Goal: Task Accomplishment & Management: Complete application form

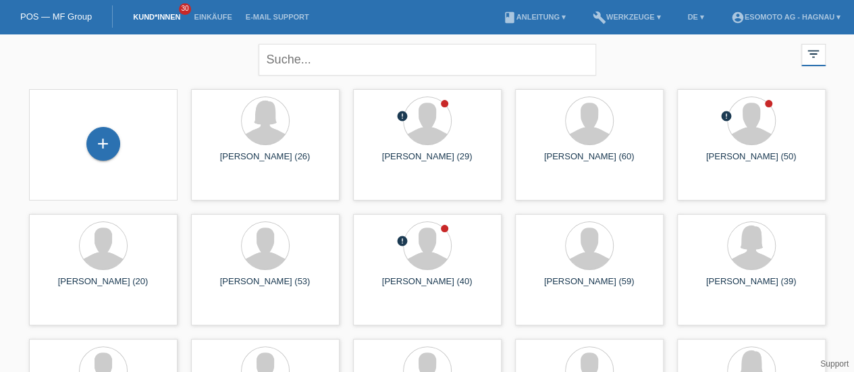
click at [100, 138] on div "+" at bounding box center [103, 143] width 32 height 23
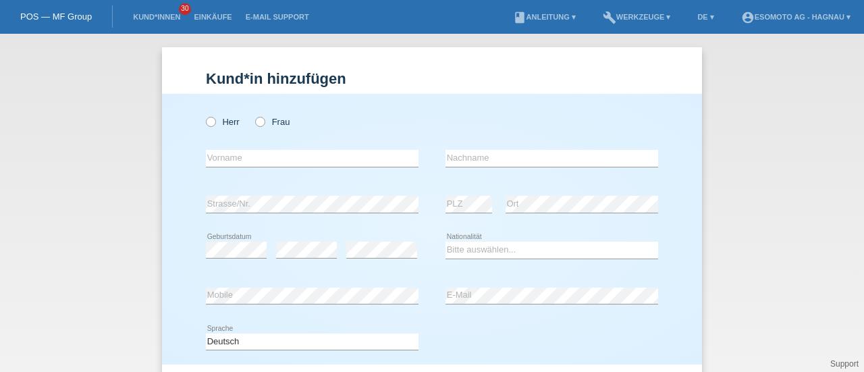
click at [204, 115] on icon at bounding box center [204, 115] width 0 height 0
click at [208, 122] on input "Herr" at bounding box center [210, 121] width 9 height 9
radio input "true"
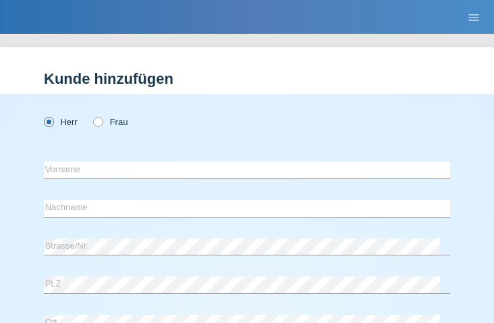
click at [208, 132] on div "Herr Frau" at bounding box center [247, 122] width 407 height 28
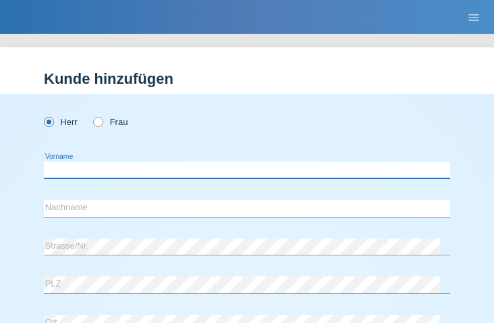
click at [63, 168] on input "text" at bounding box center [247, 169] width 407 height 17
type input "Uk"
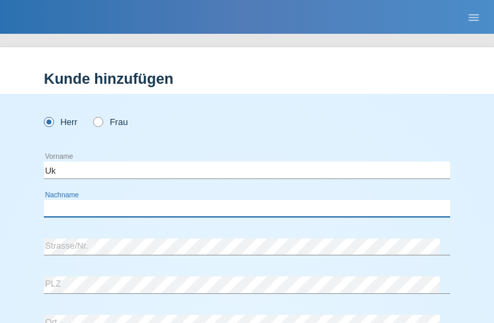
click at [155, 209] on input "text" at bounding box center [247, 208] width 407 height 17
paste input "Gjolleshaj"
type input "Gjolleshaj"
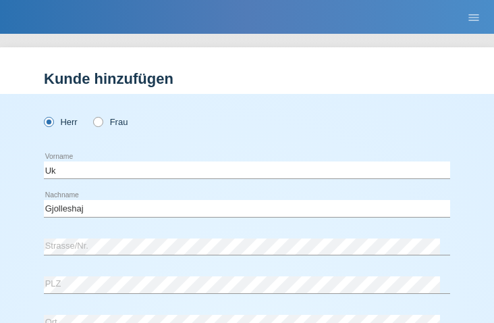
click at [189, 187] on div "Uk error Vorname" at bounding box center [247, 170] width 407 height 35
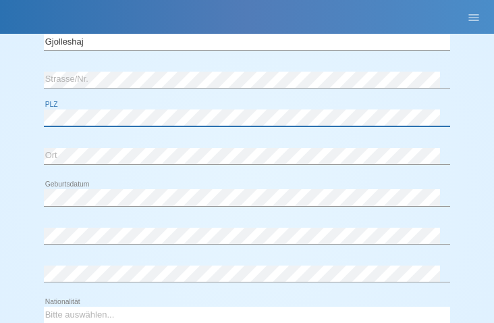
scroll to position [170, 0]
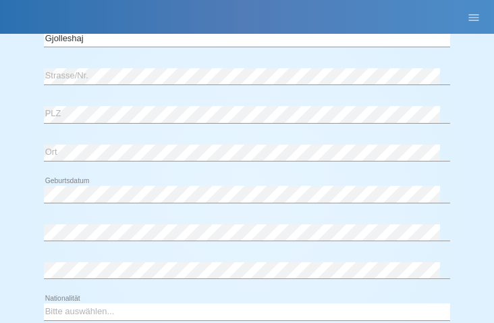
click at [149, 176] on div "error Strasse/Nr. error PLZ error Ort" at bounding box center [247, 118] width 407 height 118
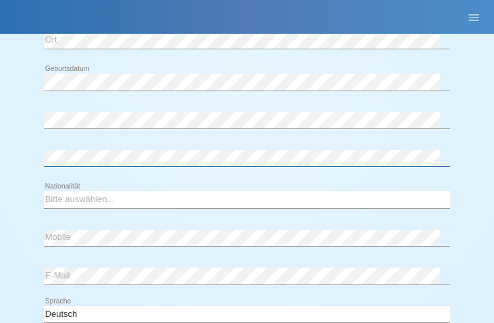
scroll to position [283, 0]
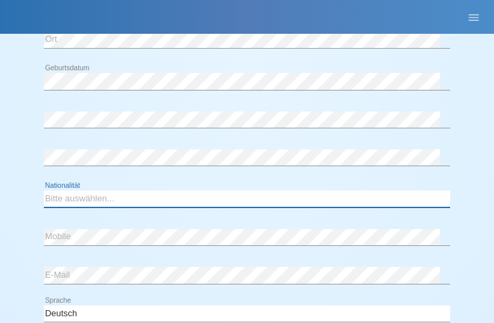
click at [82, 197] on select "Bitte auswählen... Schweiz Deutschland Liechtenstein Österreich ------------ Af…" at bounding box center [247, 198] width 407 height 16
select select "XK"
click at [44, 190] on select "Bitte auswählen... Schweiz Deutschland Liechtenstein Österreich ------------ Af…" at bounding box center [247, 198] width 407 height 16
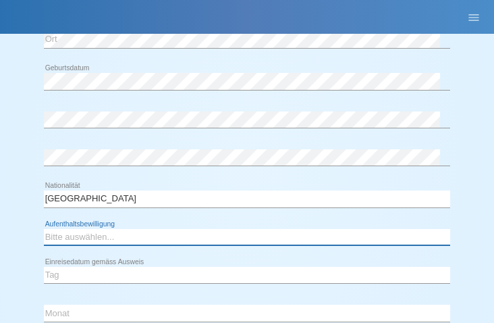
click at [68, 237] on select "Bitte auswählen... C B B - Flüchtlingsstatus Andere" at bounding box center [247, 237] width 407 height 16
select select "C"
click at [44, 229] on select "Bitte auswählen... C B B - Flüchtlingsstatus Andere" at bounding box center [247, 237] width 407 height 16
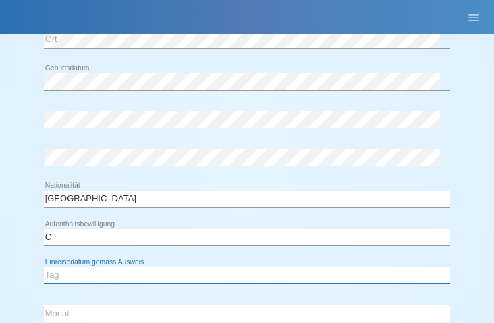
click at [55, 273] on select "Tag 01 02 03 04 05 06 07 08 09 10 11" at bounding box center [247, 275] width 407 height 16
select select "02"
click at [44, 267] on select "Tag 01 02 03 04 05 06 07 08 09 10 11" at bounding box center [247, 275] width 407 height 16
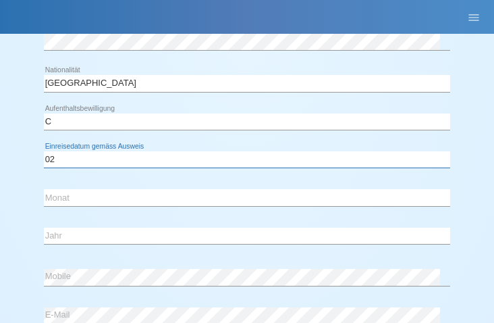
scroll to position [399, 0]
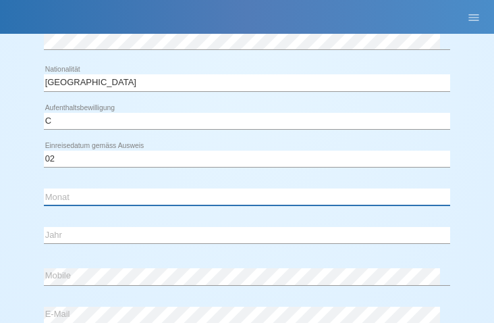
click at [68, 196] on select "Monat 01 02 03 04 05 06 07 08 09 10 11" at bounding box center [247, 196] width 407 height 16
select select "01"
click at [44, 188] on select "Monat 01 02 03 04 05 06 07 08 09 10 11" at bounding box center [247, 196] width 407 height 16
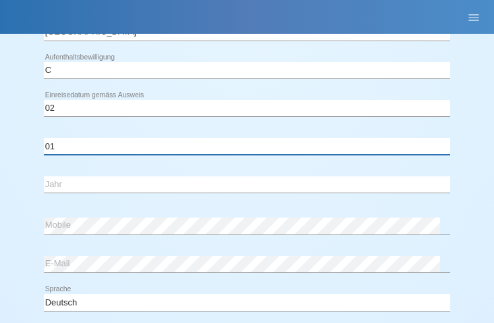
scroll to position [452, 0]
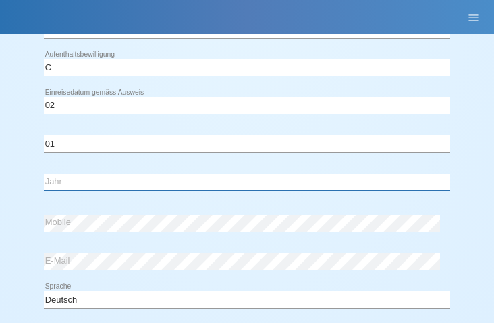
click at [68, 180] on select "Jahr 2025 2024 2023 2022 2021 2020 2019 2018 2017 2016 2015 2014 2013 2012 2011…" at bounding box center [247, 182] width 407 height 16
select select "1994"
click at [44, 174] on select "Jahr 2025 2024 2023 2022 2021 2020 2019 2018 2017 2016 2015 2014 2013 2012 2011…" at bounding box center [247, 182] width 407 height 16
click at [204, 201] on div "Bitte auswählen... C B B - Flüchtlingsstatus Andere error Aufenthaltsbewilligun…" at bounding box center [247, 129] width 407 height 156
click at [168, 199] on div "Tag 01 02 03 04 05 06 07 08 09 10 11 12 13 14 15 16 17 18 19 20 21 22 23 24 25 …" at bounding box center [247, 145] width 407 height 114
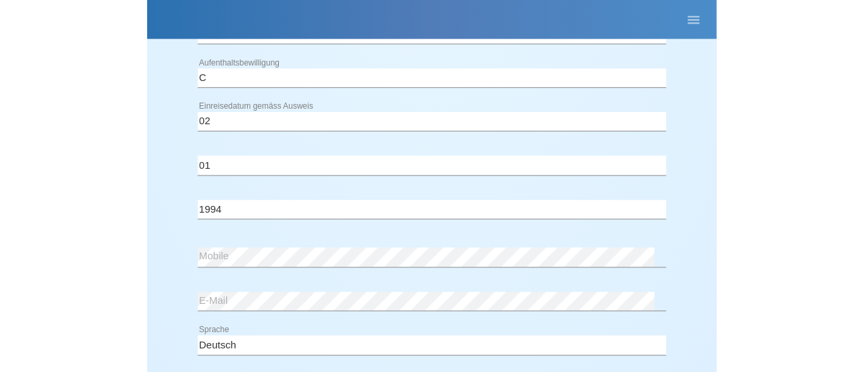
scroll to position [646, 0]
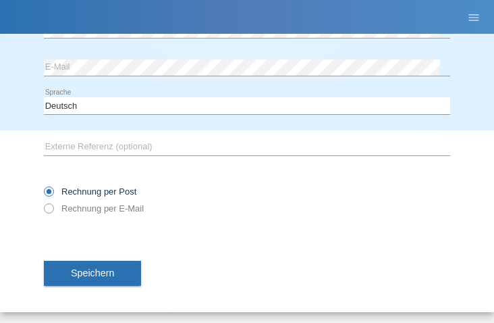
click at [99, 276] on button "Speichern" at bounding box center [92, 274] width 97 height 26
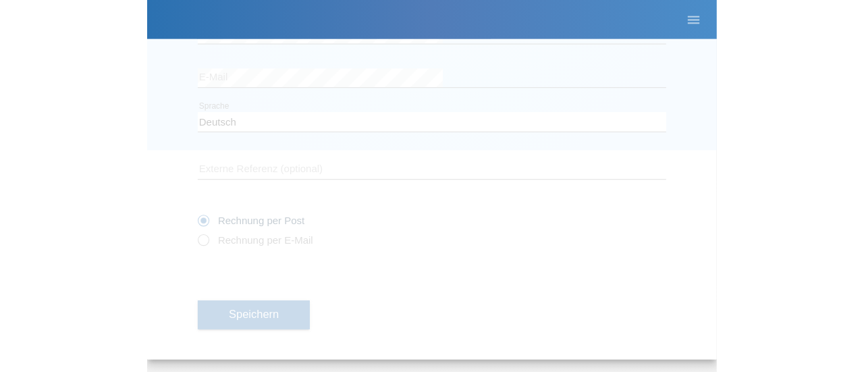
scroll to position [191, 0]
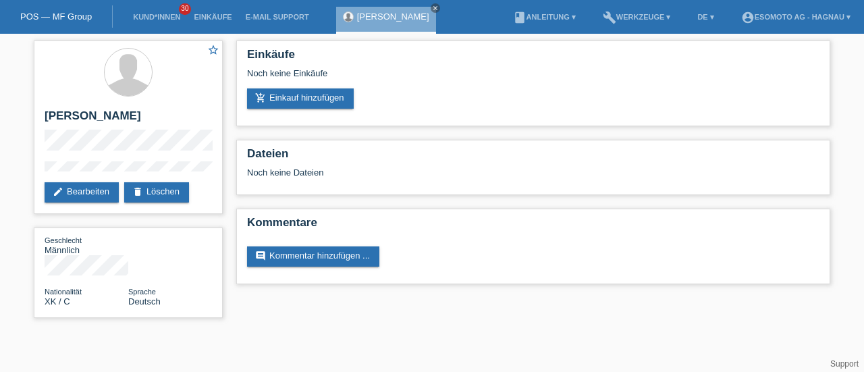
click at [279, 99] on link "add_shopping_cart Einkauf hinzufügen" at bounding box center [300, 98] width 107 height 20
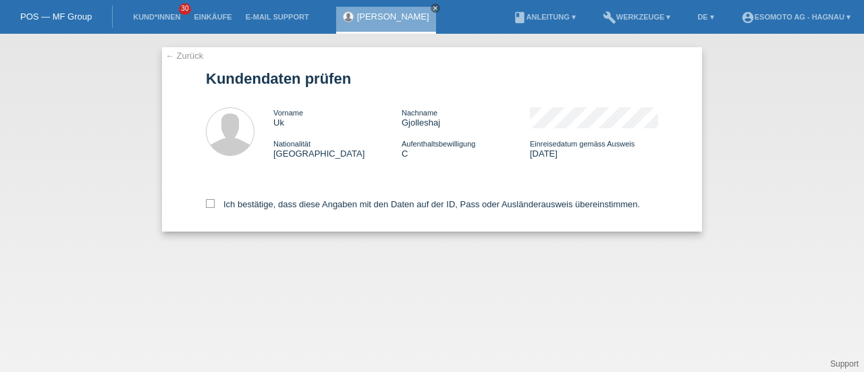
click at [208, 204] on icon at bounding box center [210, 203] width 9 height 9
click at [208, 204] on input "Ich bestätige, dass diese Angaben mit den Daten auf der ID, Pass oder Ausländer…" at bounding box center [210, 203] width 9 height 9
checkbox input "true"
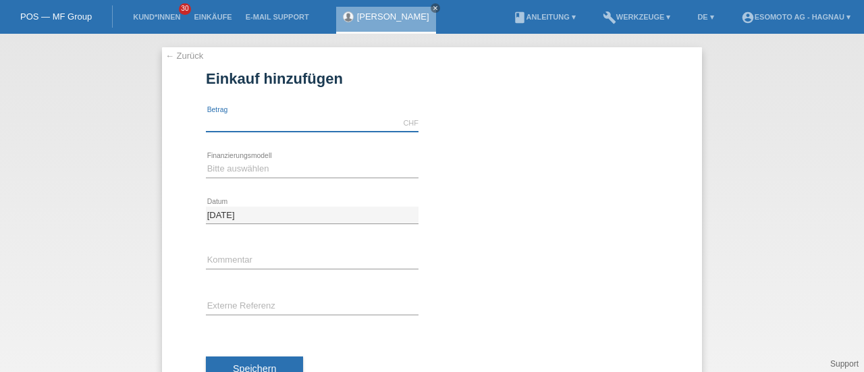
click at [240, 123] on input "text" at bounding box center [312, 123] width 213 height 17
type input "7600.00"
click at [236, 157] on div "Bitte auswählen Fixe Raten Kauf auf Rechnung mit Teilzahlungsoption error Finan…" at bounding box center [312, 170] width 213 height 46
click at [230, 166] on select "Bitte auswählen Fixe Raten Kauf auf Rechnung mit Teilzahlungsoption" at bounding box center [312, 169] width 213 height 16
select select "69"
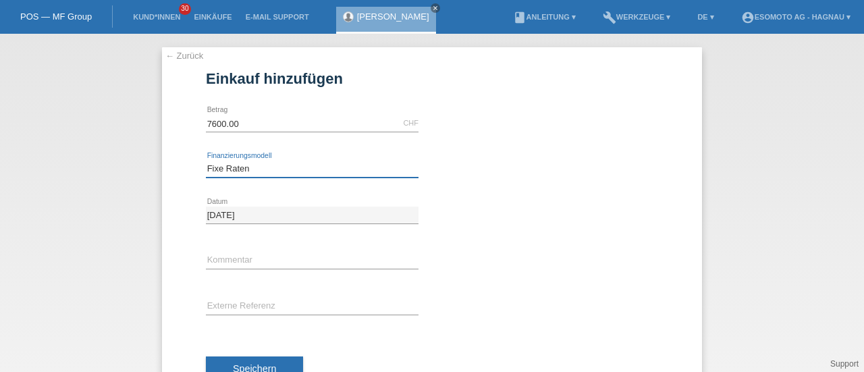
click at [206, 161] on select "Bitte auswählen Fixe Raten Kauf auf Rechnung mit Teilzahlungsoption" at bounding box center [312, 169] width 213 height 16
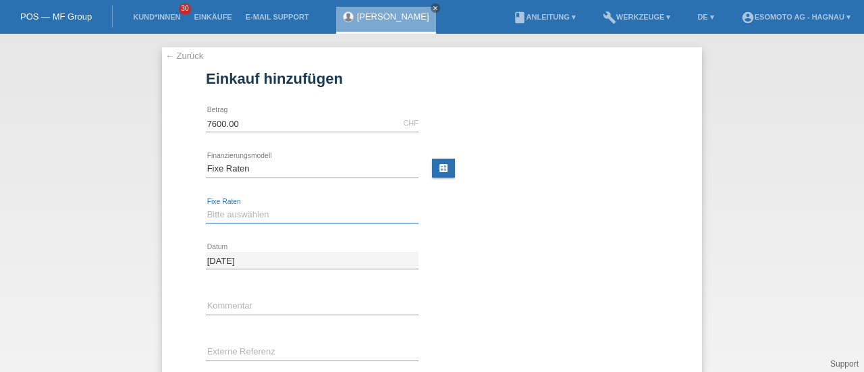
click at [240, 211] on select "Bitte auswählen 12 Raten 24 Raten 36 Raten 48 Raten" at bounding box center [312, 215] width 213 height 16
select select "140"
click at [206, 207] on select "Bitte auswählen 12 Raten 24 Raten 36 Raten 48 Raten" at bounding box center [312, 215] width 213 height 16
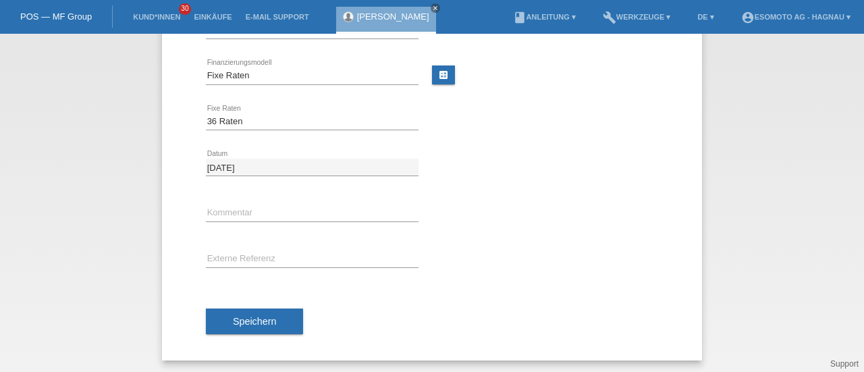
click at [250, 316] on span "Speichern" at bounding box center [254, 321] width 43 height 11
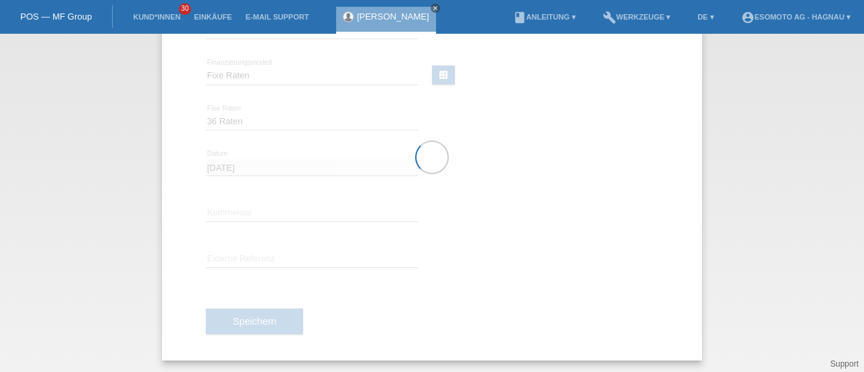
scroll to position [0, 0]
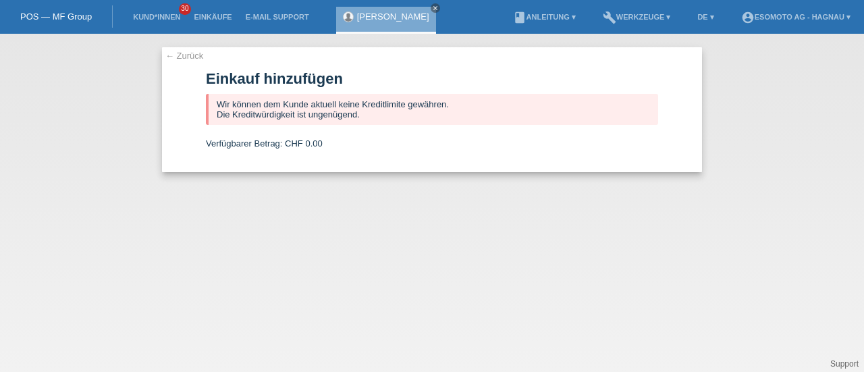
click at [187, 53] on link "← Zurück" at bounding box center [184, 56] width 38 height 10
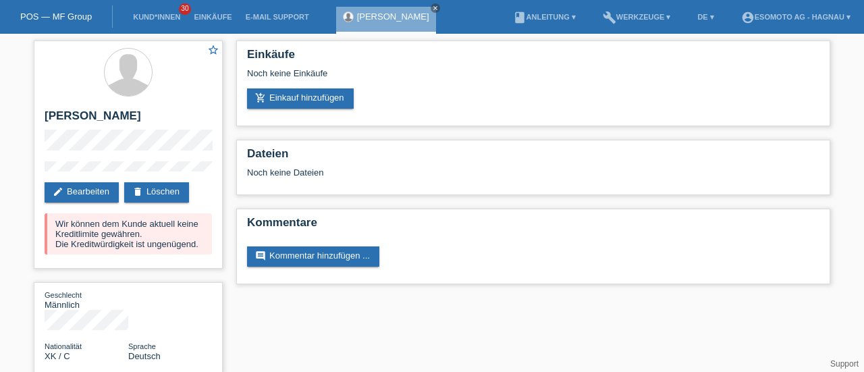
click at [432, 6] on icon "close" at bounding box center [435, 8] width 7 height 7
click at [62, 14] on link "POS — MF Group" at bounding box center [56, 16] width 72 height 10
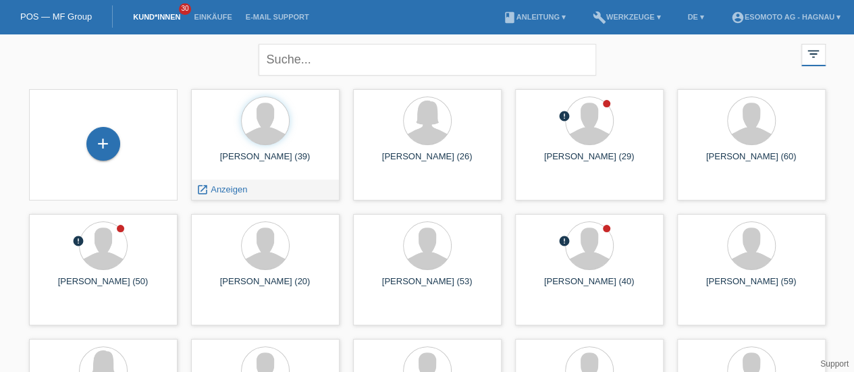
click at [269, 159] on div "Uk Gjolleshaj (39)" at bounding box center [265, 162] width 127 height 22
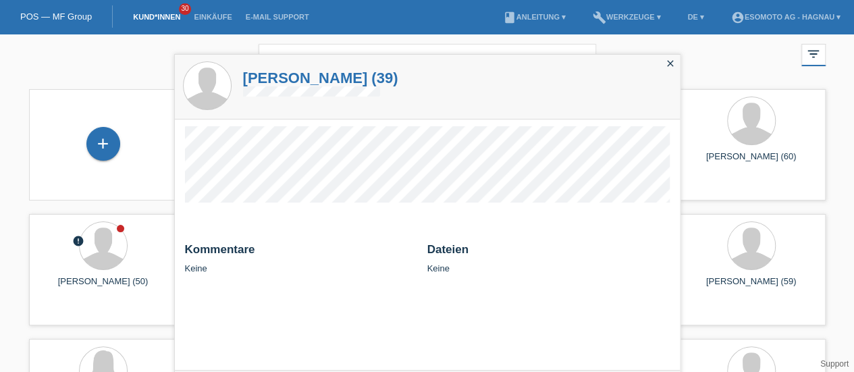
click at [293, 80] on h1 "Uk Gjolleshaj (39)" at bounding box center [320, 78] width 155 height 17
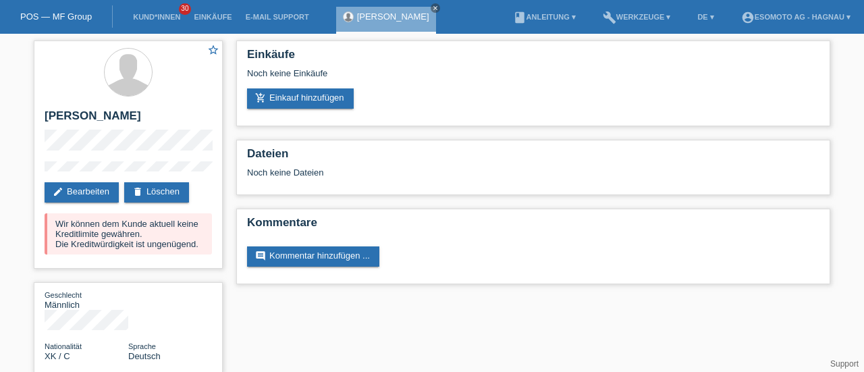
click at [164, 190] on link "delete Löschen" at bounding box center [156, 192] width 65 height 20
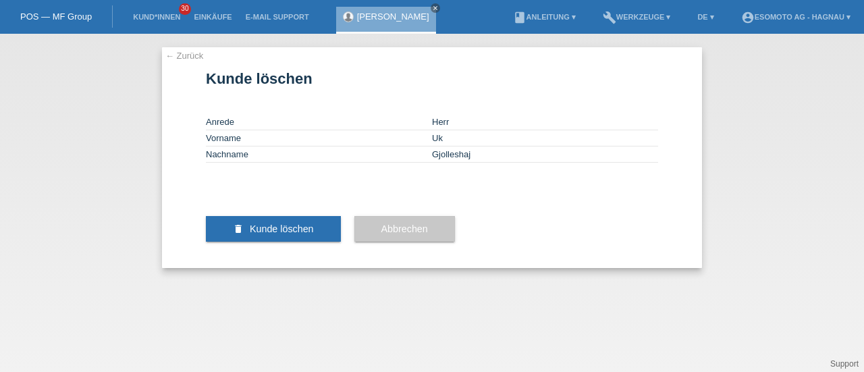
click at [268, 242] on button "delete Kunde löschen" at bounding box center [273, 229] width 135 height 26
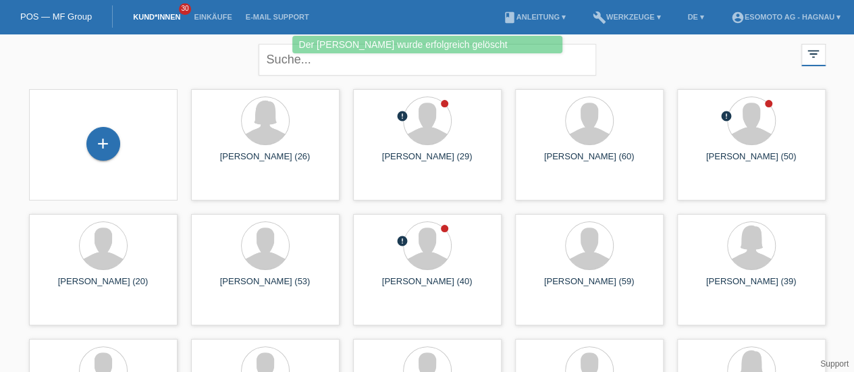
click at [109, 149] on div "+" at bounding box center [103, 144] width 34 height 34
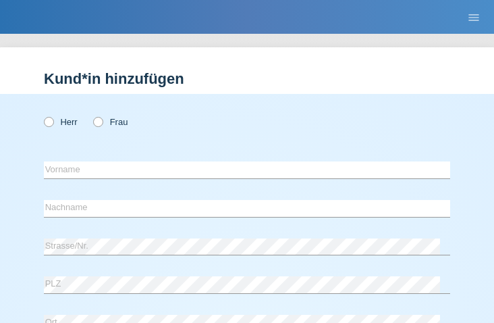
click at [271, 113] on div "Herr Frau" at bounding box center [247, 122] width 407 height 28
click at [42, 115] on icon at bounding box center [42, 115] width 0 height 0
click at [53, 121] on input "Herr" at bounding box center [48, 121] width 9 height 9
radio input "true"
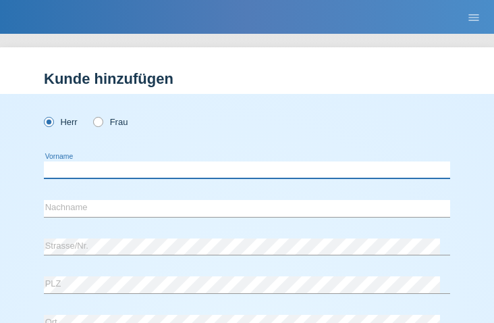
click at [57, 166] on input "text" at bounding box center [247, 169] width 407 height 17
type input "Seydi"
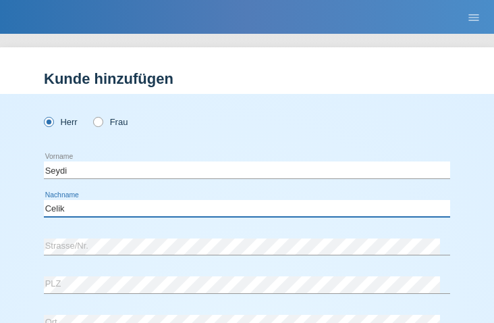
type input "Celik"
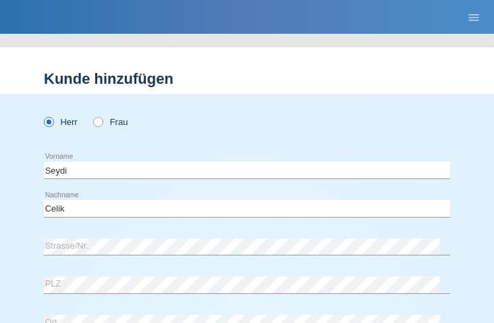
click at [190, 37] on div "Kund*in hinzufügen Kunde hinzufügen Kundin hinzufügen Herr Frau Seydi error Vor…" at bounding box center [247, 178] width 494 height 289
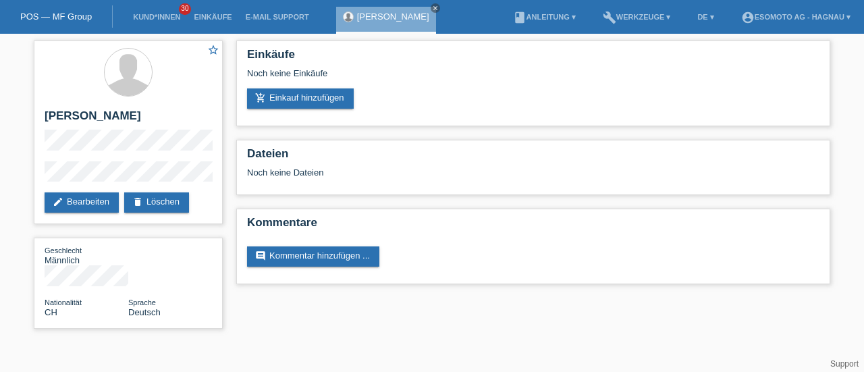
click at [284, 101] on link "add_shopping_cart Einkauf hinzufügen" at bounding box center [300, 98] width 107 height 20
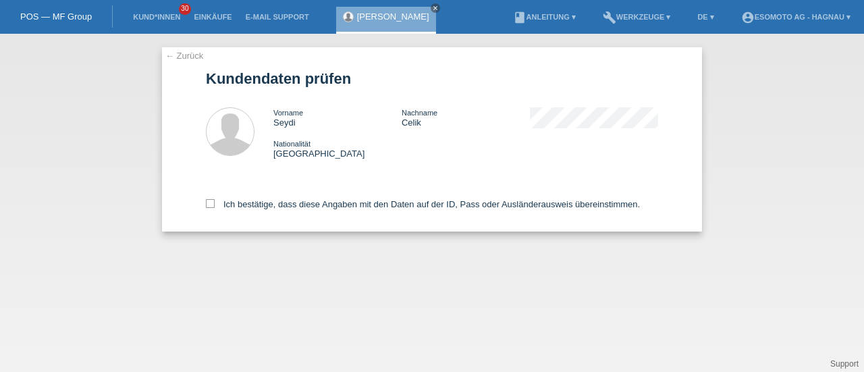
click at [211, 207] on icon at bounding box center [210, 203] width 9 height 9
click at [211, 207] on input "Ich bestätige, dass diese Angaben mit den Daten auf der ID, Pass oder Ausländer…" at bounding box center [210, 203] width 9 height 9
checkbox input "true"
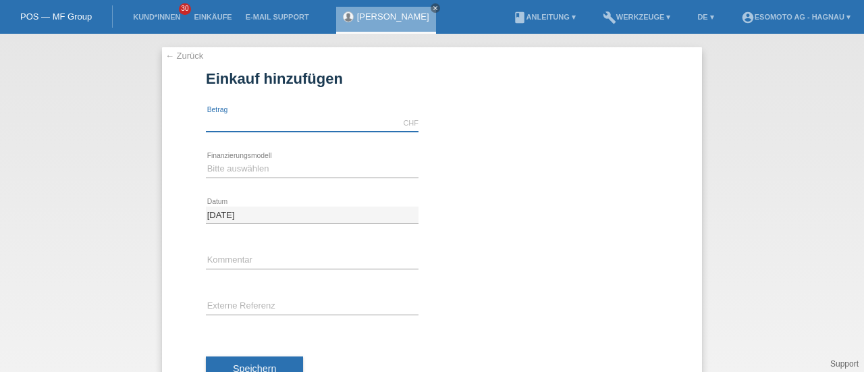
click at [284, 120] on input "text" at bounding box center [312, 123] width 213 height 17
type input "7600.00"
click at [258, 168] on select "Bitte auswählen Fixe Raten Kauf auf Rechnung mit Teilzahlungsoption" at bounding box center [312, 169] width 213 height 16
select select "69"
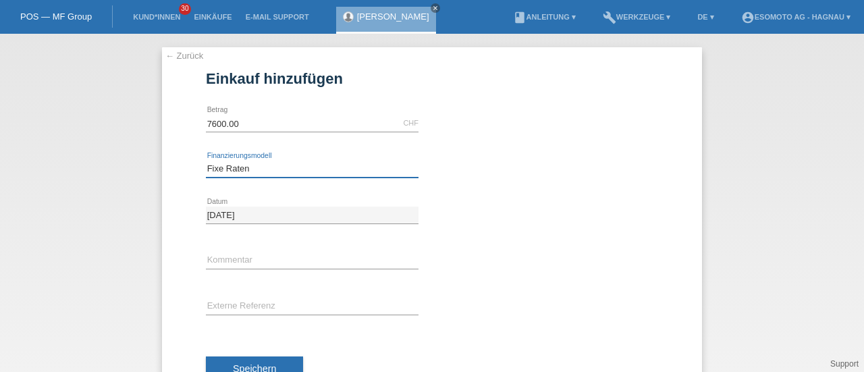
click at [206, 161] on select "Bitte auswählen Fixe Raten Kauf auf Rechnung mit Teilzahlungsoption" at bounding box center [312, 169] width 213 height 16
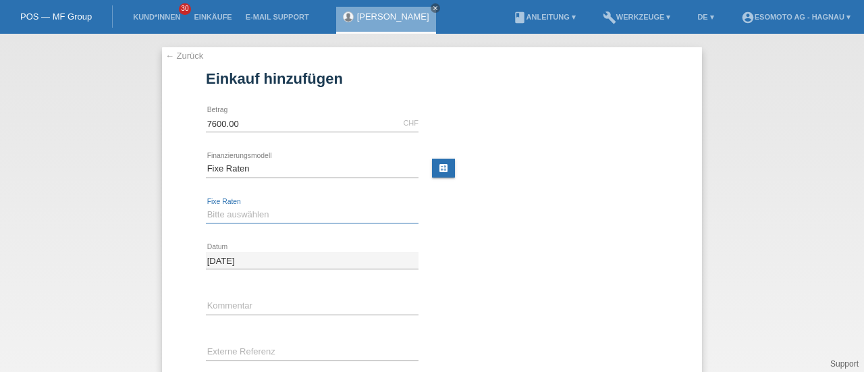
click at [232, 215] on select "Bitte auswählen 12 Raten 24 Raten 36 Raten 48 Raten" at bounding box center [312, 215] width 213 height 16
select select "140"
click at [206, 207] on select "Bitte auswählen 12 Raten 24 Raten 36 Raten 48 Raten" at bounding box center [312, 215] width 213 height 16
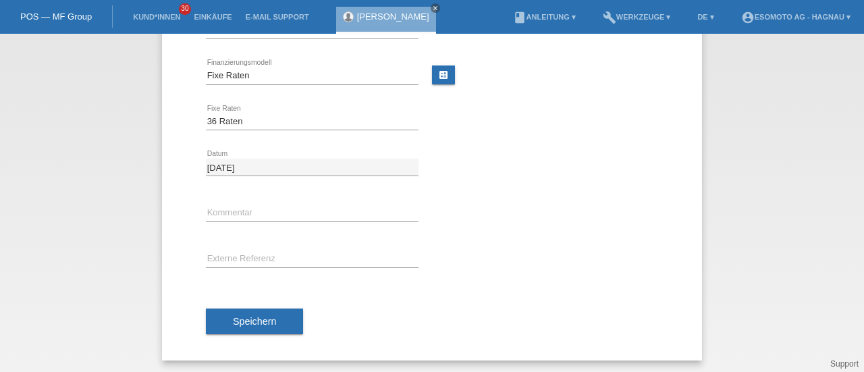
click at [235, 321] on span "Speichern" at bounding box center [254, 321] width 43 height 11
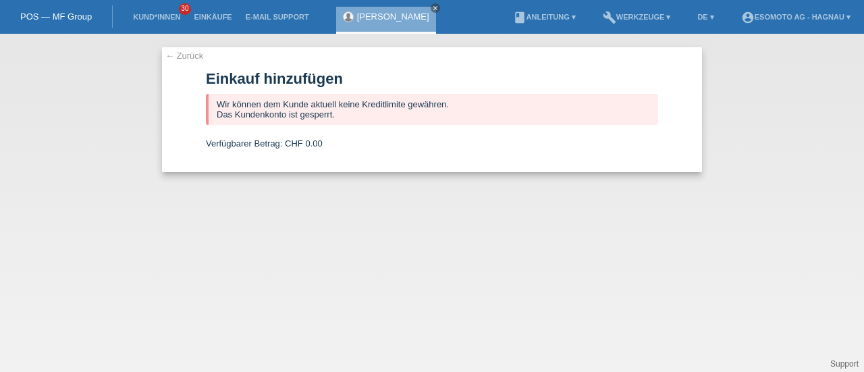
scroll to position [0, 0]
click at [186, 56] on link "← Zurück" at bounding box center [184, 56] width 38 height 10
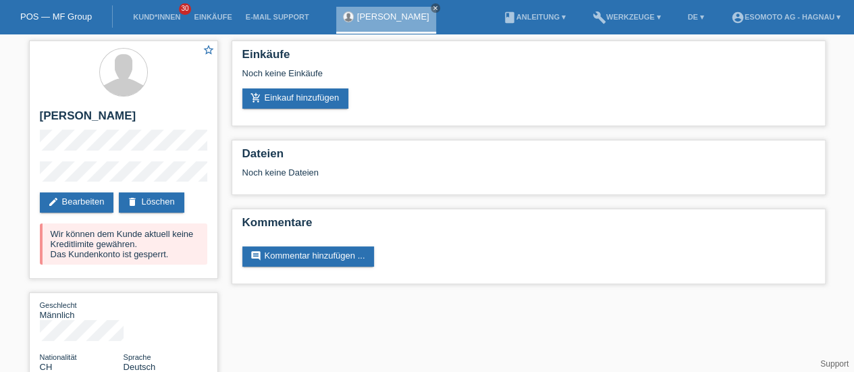
click at [51, 22] on div "POS — MF Group" at bounding box center [56, 16] width 113 height 22
click at [52, 17] on link "POS — MF Group" at bounding box center [56, 16] width 72 height 10
click at [159, 195] on link "delete Löschen" at bounding box center [151, 202] width 65 height 20
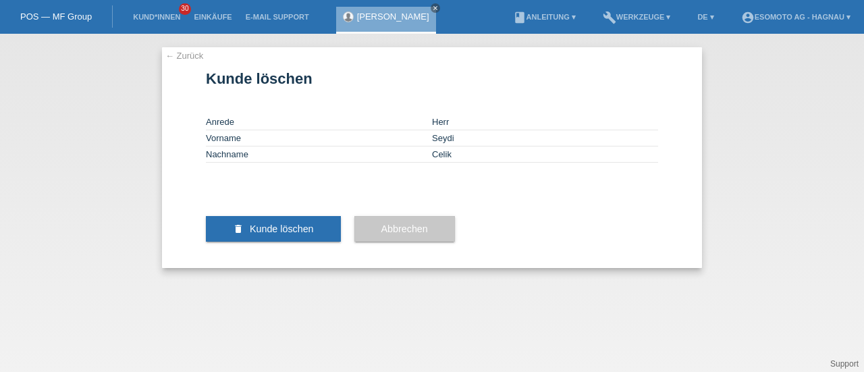
click at [242, 234] on icon "delete" at bounding box center [238, 229] width 11 height 11
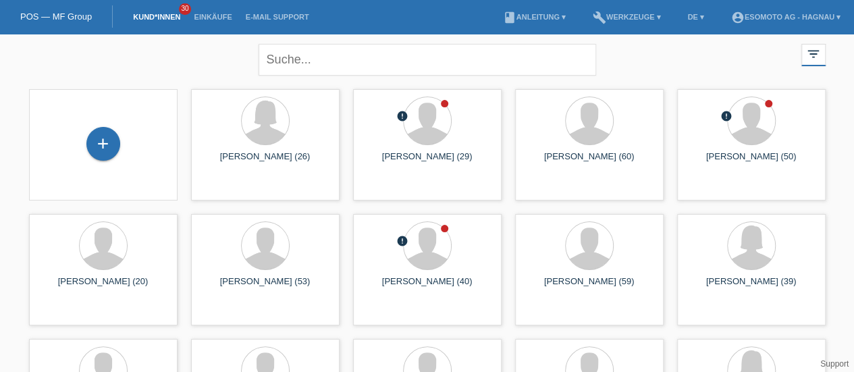
click at [103, 145] on div "+" at bounding box center [103, 144] width 34 height 34
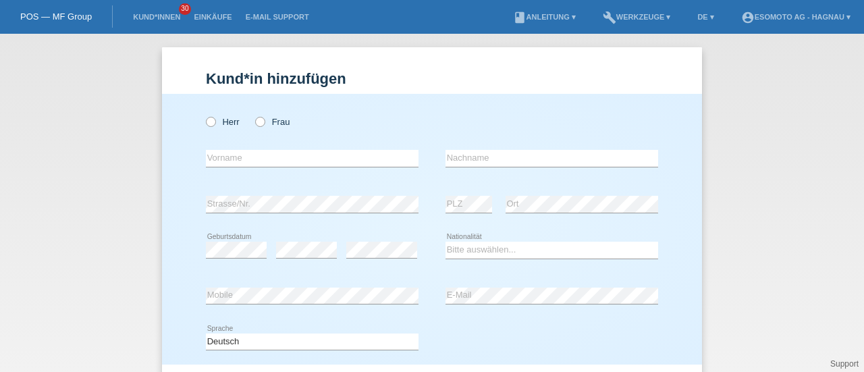
click at [204, 115] on icon at bounding box center [204, 115] width 0 height 0
click at [206, 120] on input "Herr" at bounding box center [210, 121] width 9 height 9
radio input "true"
click at [222, 161] on input "text" at bounding box center [312, 158] width 213 height 17
click at [42, 17] on link "POS — MF Group" at bounding box center [56, 16] width 72 height 10
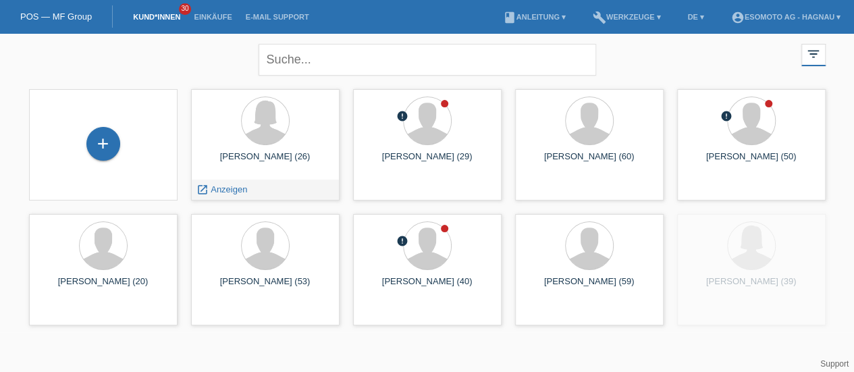
click at [258, 156] on div "[PERSON_NAME] (26)" at bounding box center [265, 162] width 127 height 22
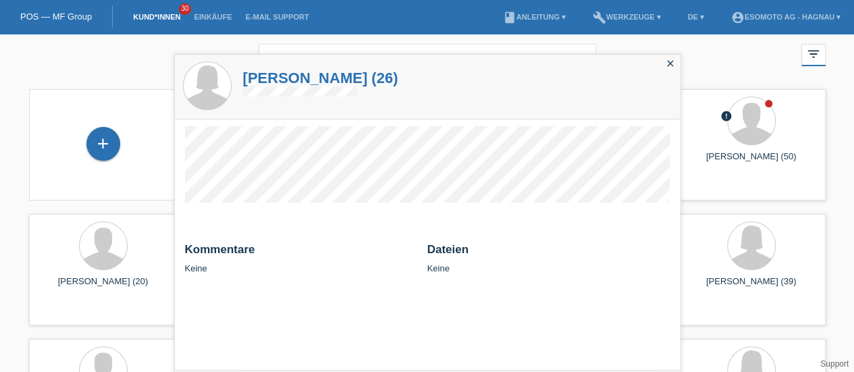
click at [281, 78] on h1 "[PERSON_NAME] (26)" at bounding box center [320, 78] width 155 height 17
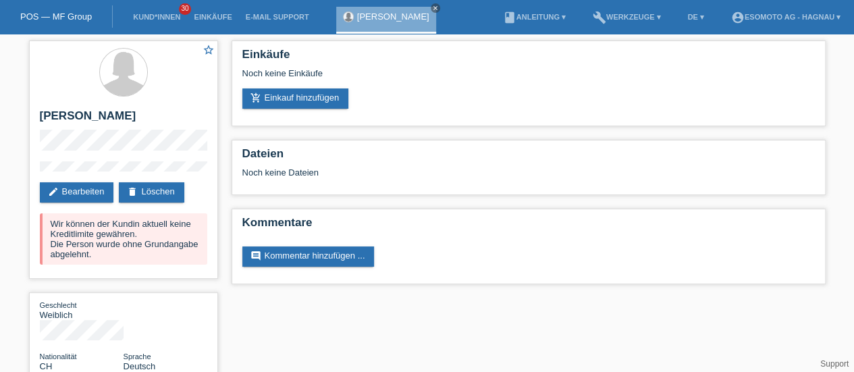
click at [65, 12] on link "POS — MF Group" at bounding box center [56, 16] width 72 height 10
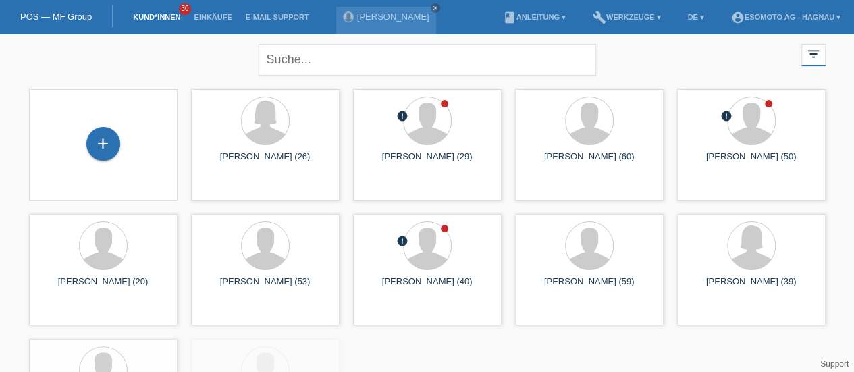
click at [108, 149] on div "+" at bounding box center [103, 144] width 34 height 34
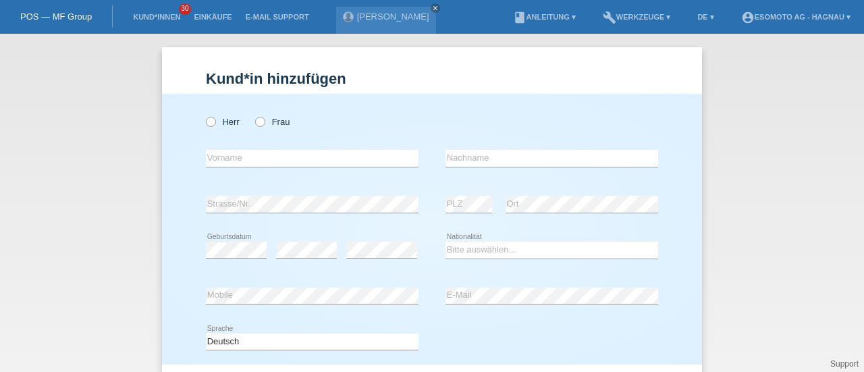
click at [204, 115] on icon at bounding box center [204, 115] width 0 height 0
click at [209, 122] on input "Herr" at bounding box center [210, 121] width 9 height 9
radio input "true"
click at [226, 159] on input "text" at bounding box center [312, 158] width 213 height 17
paste input "Urs"
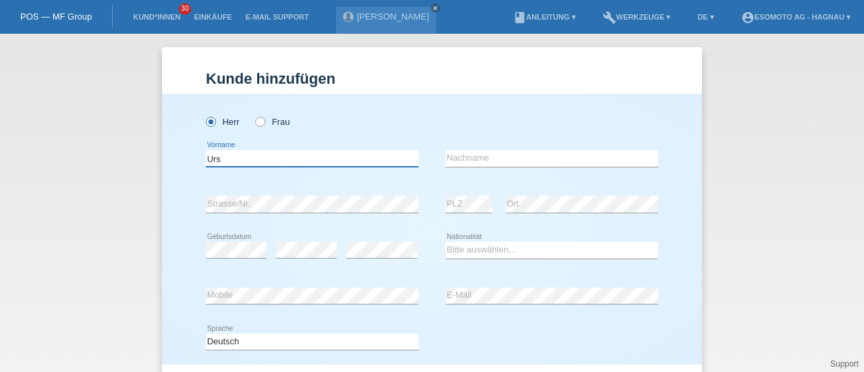
type input "Urs"
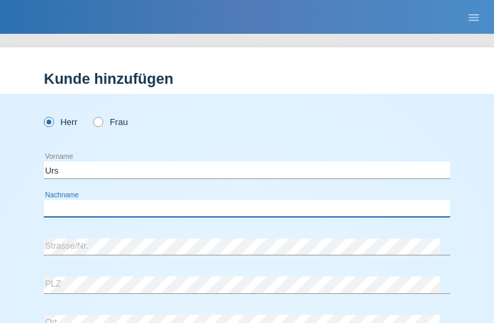
click at [62, 210] on input "text" at bounding box center [247, 208] width 407 height 17
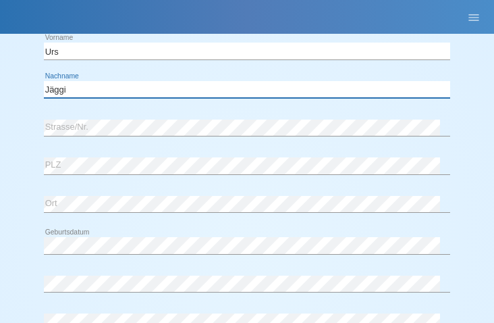
scroll to position [125, 0]
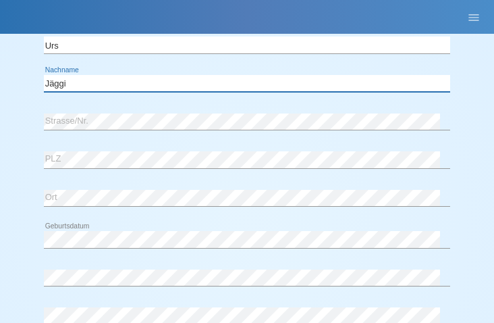
type input "Jäggi"
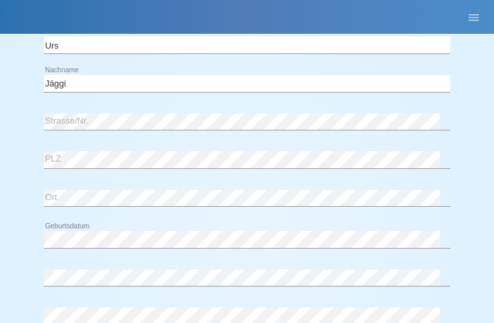
click at [54, 168] on div "error PLZ" at bounding box center [247, 159] width 407 height 35
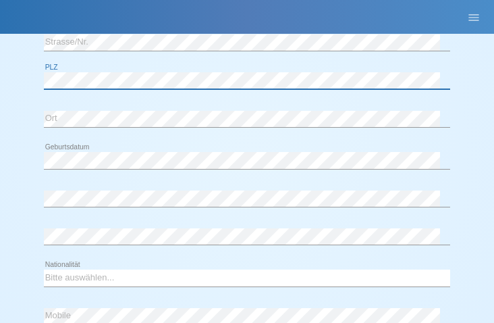
scroll to position [214, 0]
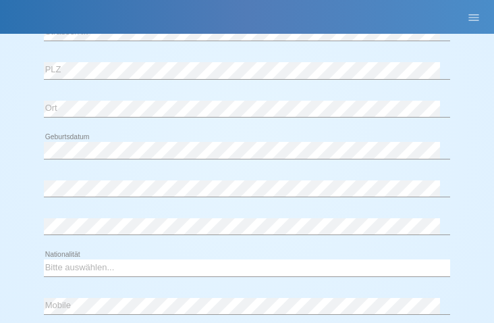
click at [145, 172] on div "error" at bounding box center [247, 189] width 407 height 34
click at [148, 172] on div "error" at bounding box center [247, 189] width 407 height 34
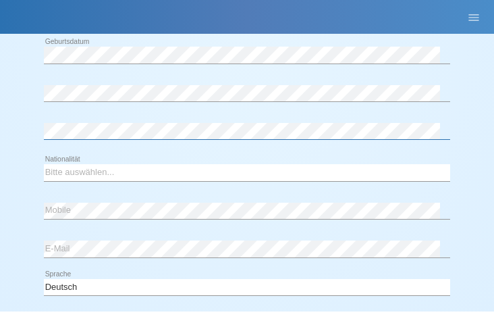
scroll to position [310, 0]
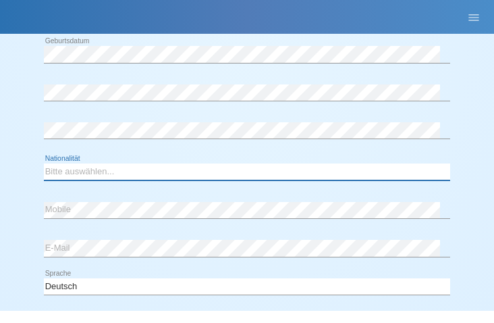
click at [68, 169] on select "Bitte auswählen... Schweiz Deutschland Liechtenstein Österreich ------------ Af…" at bounding box center [247, 171] width 407 height 16
select select "CH"
click at [44, 163] on select "Bitte auswählen... Schweiz Deutschland Liechtenstein Österreich ------------ Af…" at bounding box center [247, 171] width 407 height 16
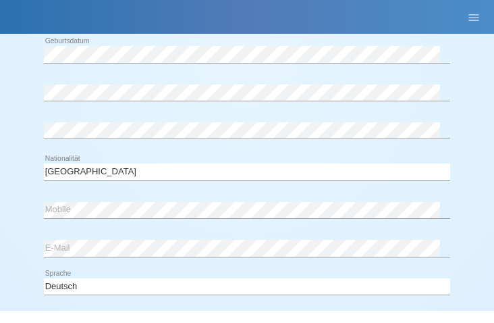
click at [178, 231] on div "error E-Mail" at bounding box center [247, 248] width 407 height 35
click at [162, 232] on div "error E-Mail" at bounding box center [247, 248] width 407 height 35
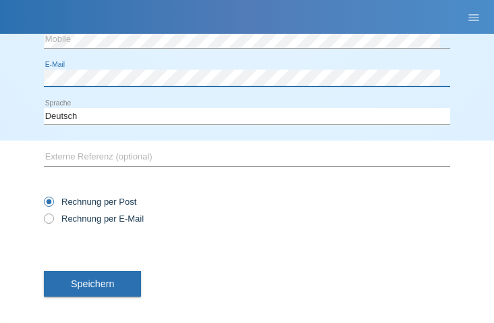
scroll to position [492, 0]
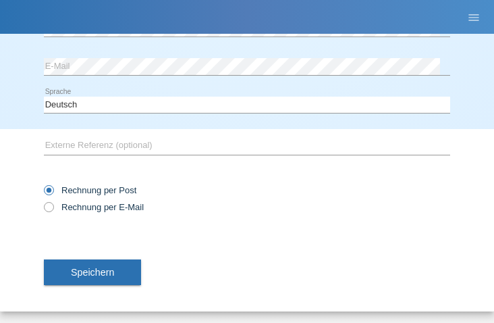
click at [90, 280] on button "Speichern" at bounding box center [92, 272] width 97 height 26
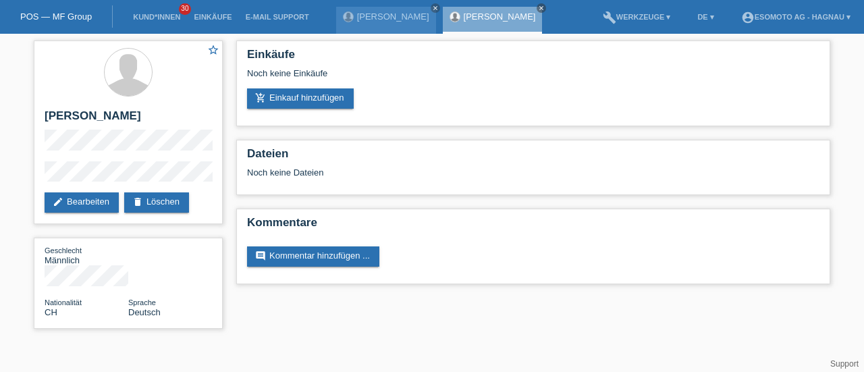
click at [321, 96] on link "add_shopping_cart Einkauf hinzufügen" at bounding box center [300, 98] width 107 height 20
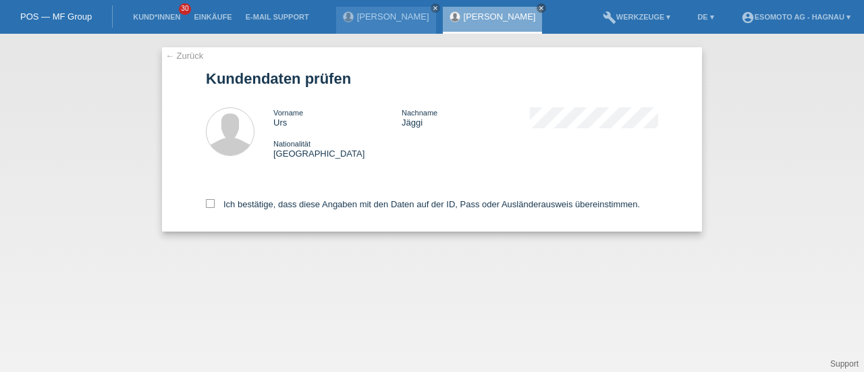
click at [212, 203] on icon at bounding box center [210, 203] width 9 height 9
click at [212, 203] on input "Ich bestätige, dass diese Angaben mit den Daten auf der ID, Pass oder Ausländer…" at bounding box center [210, 203] width 9 height 9
checkbox input "true"
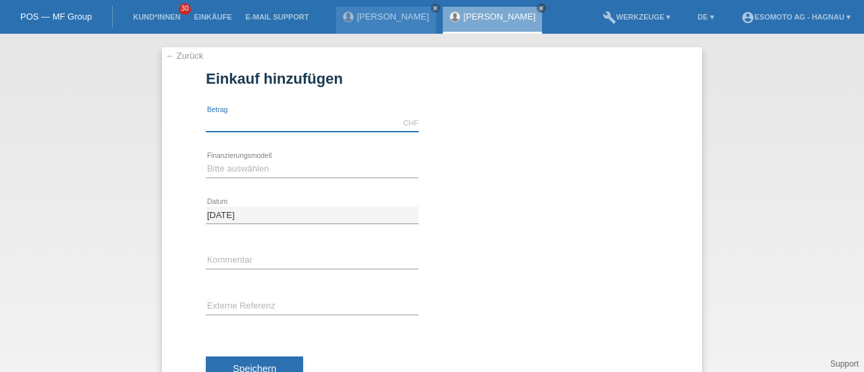
click at [261, 123] on input "text" at bounding box center [312, 123] width 213 height 17
type input "7600.00"
click at [255, 171] on select "Bitte auswählen Fixe Raten Kauf auf Rechnung mit Teilzahlungsoption" at bounding box center [312, 169] width 213 height 16
select select "69"
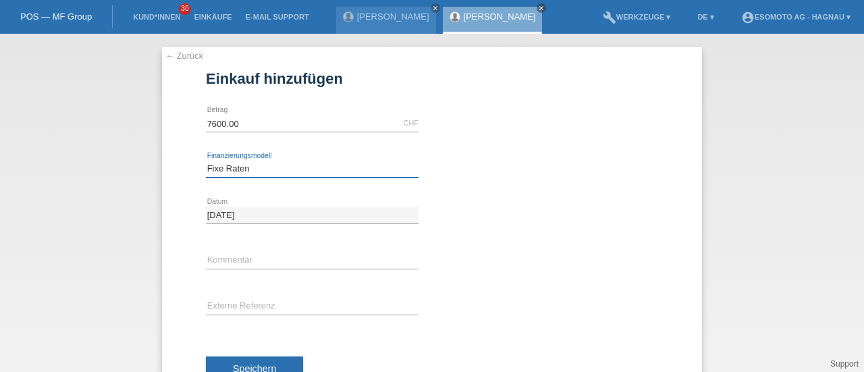
click at [206, 161] on select "Bitte auswählen Fixe Raten Kauf auf Rechnung mit Teilzahlungsoption" at bounding box center [312, 169] width 213 height 16
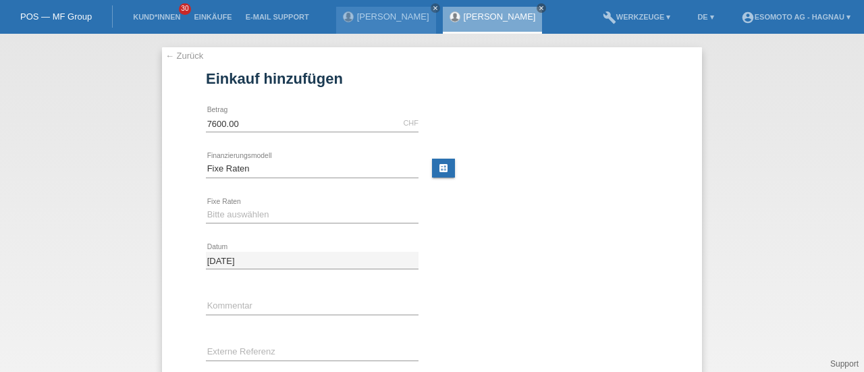
click at [243, 224] on div "Bitte auswählen 12 Raten 24 Raten 36 Raten 48 Raten error Fixe Raten" at bounding box center [312, 215] width 213 height 46
click at [179, 57] on link "← Zurück" at bounding box center [184, 56] width 38 height 10
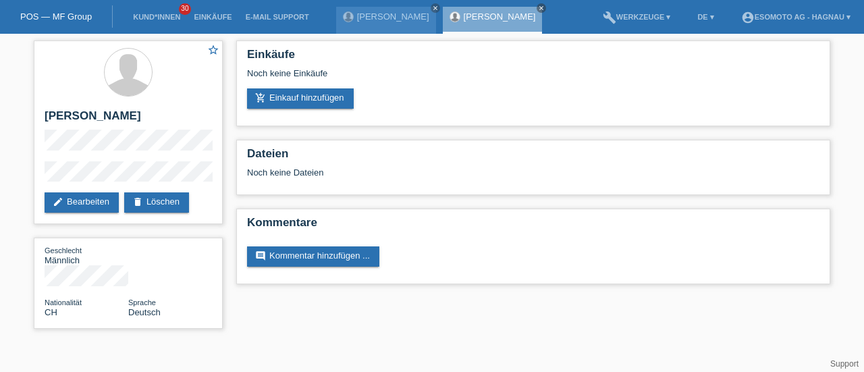
click at [101, 200] on link "edit Bearbeiten" at bounding box center [82, 202] width 74 height 20
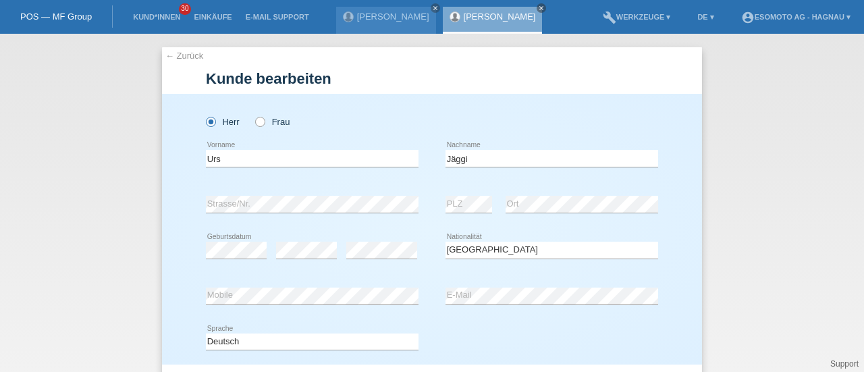
select select "CH"
click at [421, 344] on div "Deutsch Français Italiano English error Sprache" at bounding box center [432, 342] width 452 height 46
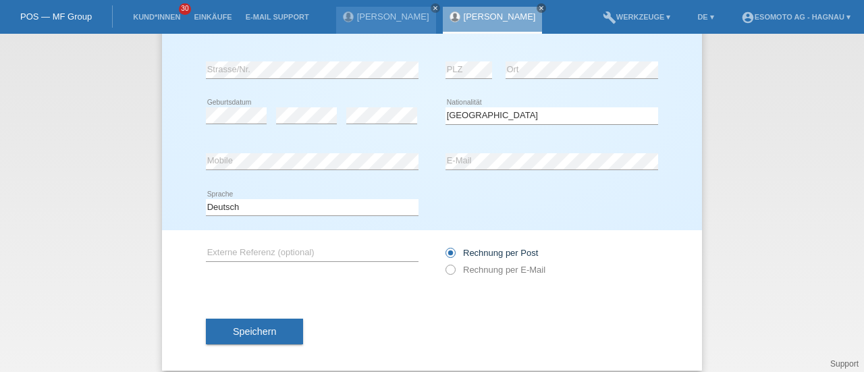
scroll to position [146, 0]
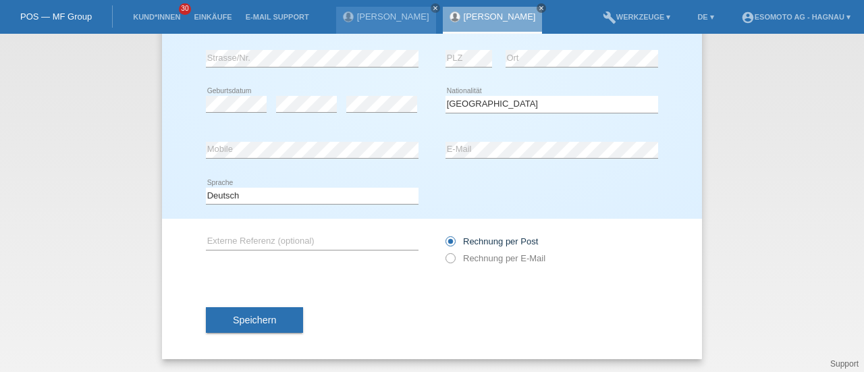
click at [234, 323] on span "Speichern" at bounding box center [254, 320] width 43 height 11
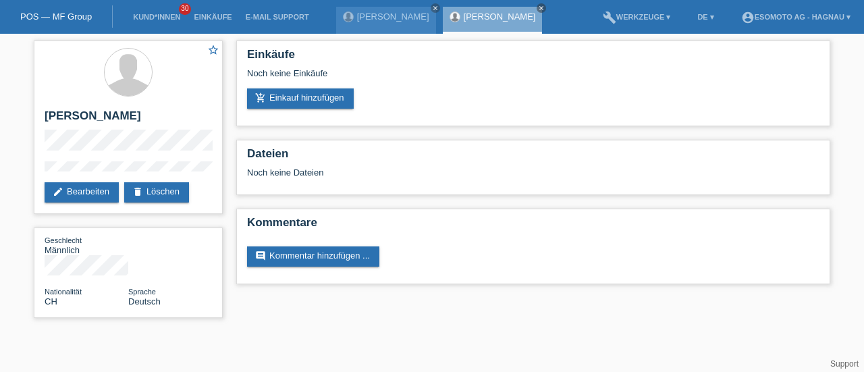
click at [291, 99] on link "add_shopping_cart Einkauf hinzufügen" at bounding box center [300, 98] width 107 height 20
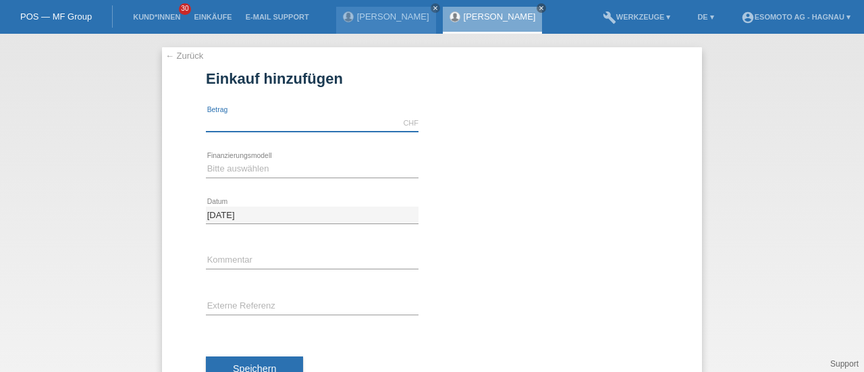
click at [276, 125] on input "text" at bounding box center [312, 123] width 213 height 17
type input "7600.00"
click at [249, 180] on div "Bitte auswählen Fixe Raten Kauf auf Rechnung mit Teilzahlungsoption error Finan…" at bounding box center [312, 170] width 213 height 46
click at [238, 168] on select "Bitte auswählen Fixe Raten Kauf auf Rechnung mit Teilzahlungsoption" at bounding box center [312, 169] width 213 height 16
select select "69"
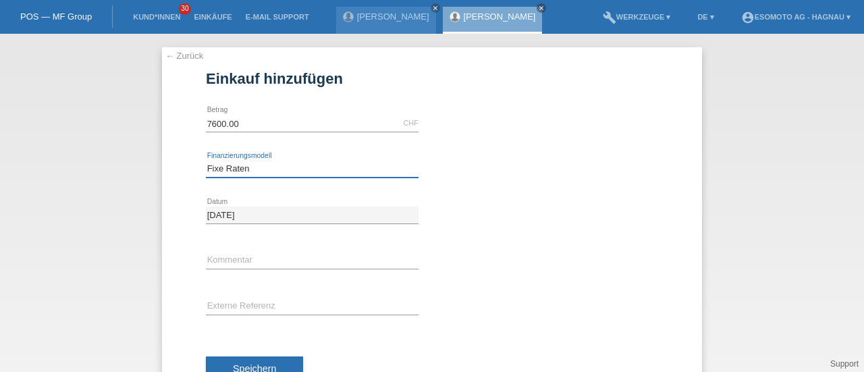
click at [206, 161] on select "Bitte auswählen Fixe Raten Kauf auf Rechnung mit Teilzahlungsoption" at bounding box center [312, 169] width 213 height 16
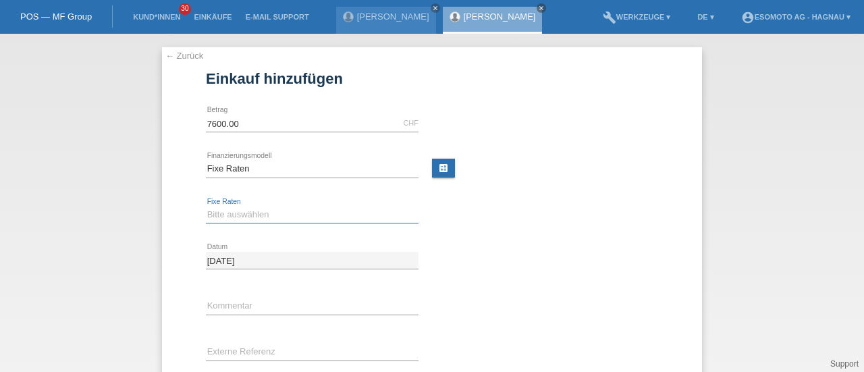
click at [222, 209] on select "Bitte auswählen 12 Raten 24 Raten 36 Raten 48 Raten" at bounding box center [312, 215] width 213 height 16
select select "140"
click at [206, 207] on select "Bitte auswählen 12 Raten 24 Raten 36 Raten 48 Raten" at bounding box center [312, 215] width 213 height 16
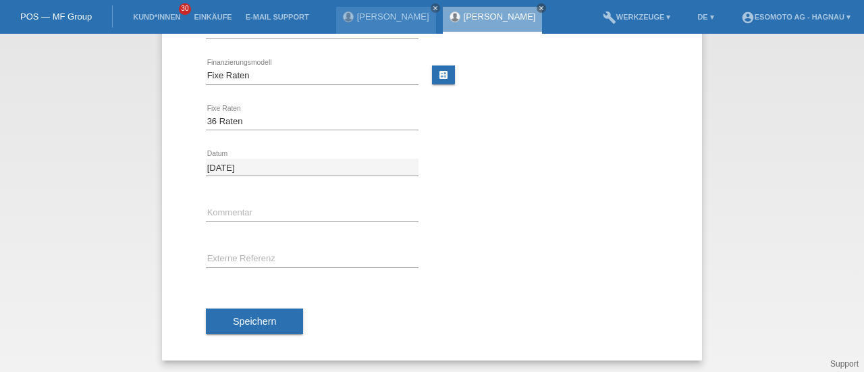
click at [244, 326] on button "Speichern" at bounding box center [254, 322] width 97 height 26
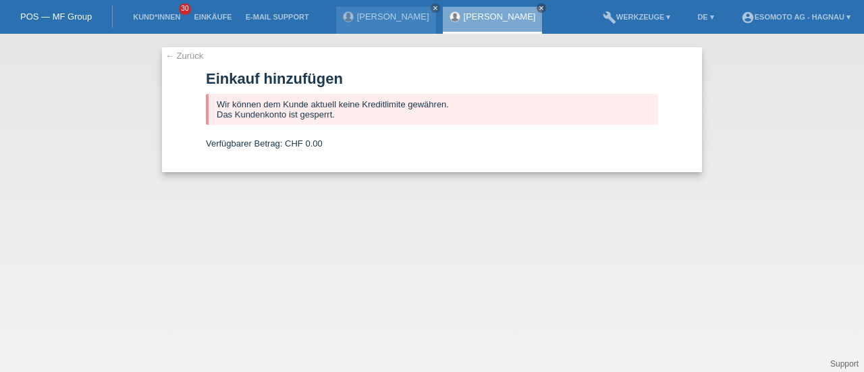
scroll to position [0, 0]
click at [538, 7] on icon "close" at bounding box center [541, 8] width 7 height 7
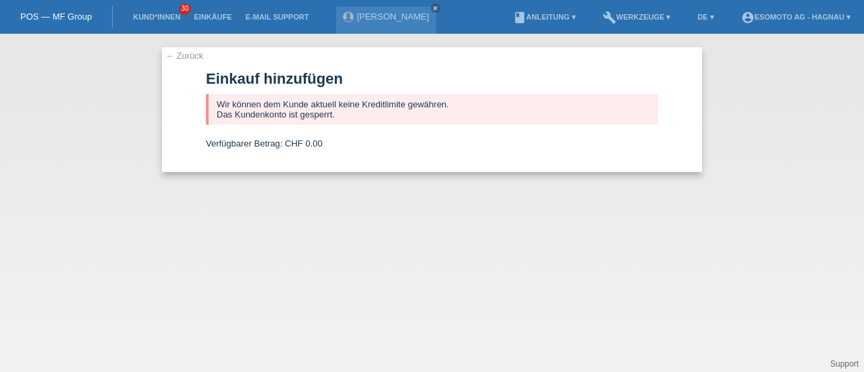
click at [431, 4] on link "close" at bounding box center [435, 7] width 9 height 9
click at [182, 55] on link "← Zurück" at bounding box center [184, 56] width 38 height 10
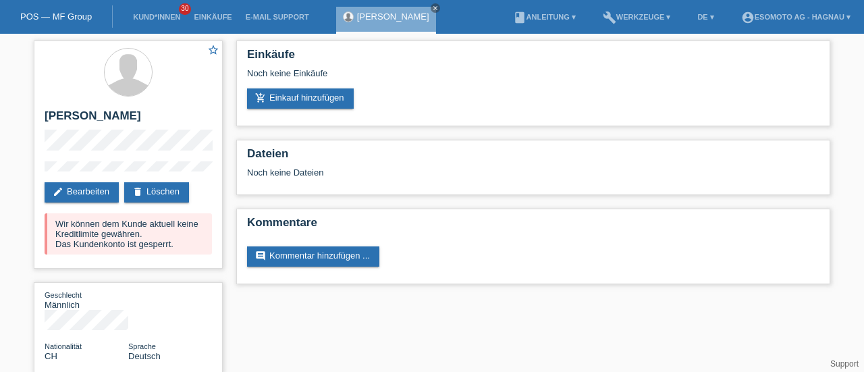
click at [432, 9] on icon "close" at bounding box center [435, 8] width 7 height 7
click at [59, 11] on div "POS — MF Group" at bounding box center [56, 16] width 113 height 22
click at [59, 14] on link "POS — MF Group" at bounding box center [56, 16] width 72 height 10
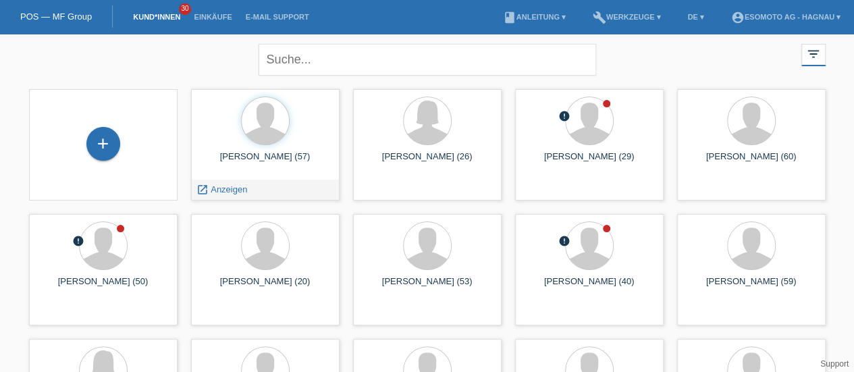
click at [223, 149] on div "Urs Jäggi (57) launch Anzeigen" at bounding box center [265, 144] width 149 height 111
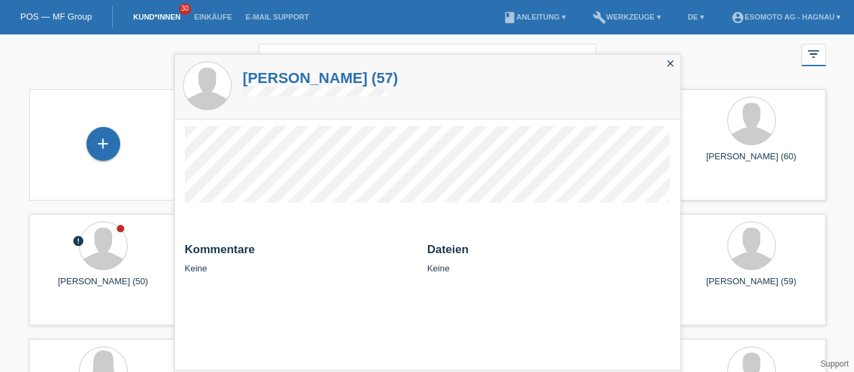
click at [276, 78] on h1 "Urs Jäggi (57)" at bounding box center [320, 78] width 155 height 17
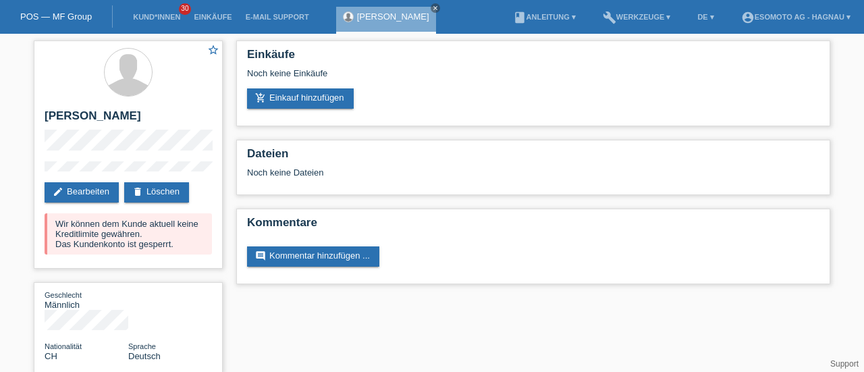
click at [158, 186] on link "delete Löschen" at bounding box center [156, 192] width 65 height 20
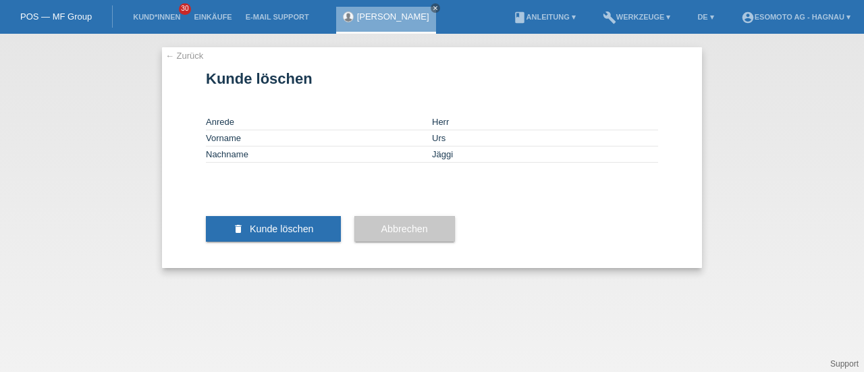
click at [292, 234] on span "Kunde löschen" at bounding box center [282, 229] width 64 height 11
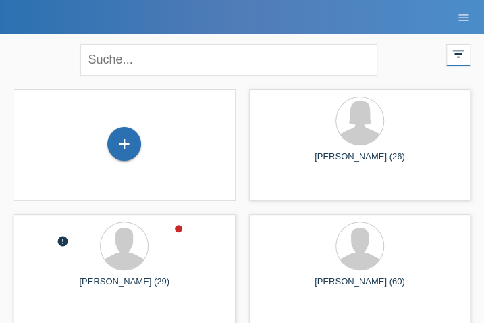
click at [128, 147] on div "+" at bounding box center [124, 144] width 34 height 34
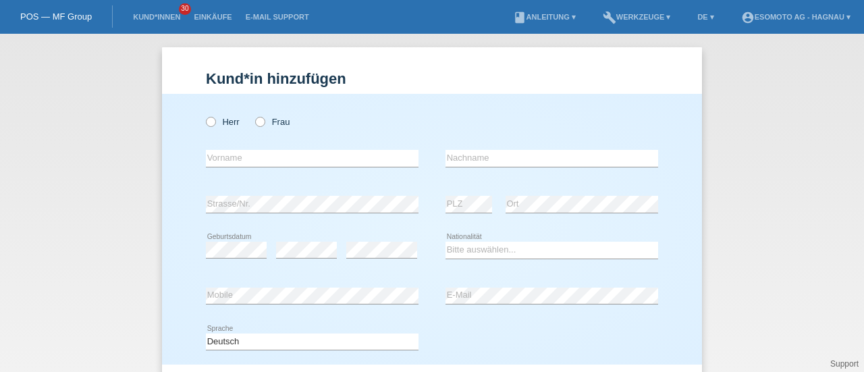
click at [204, 115] on icon at bounding box center [204, 115] width 0 height 0
click at [207, 120] on input "Herr" at bounding box center [210, 121] width 9 height 9
radio input "true"
click at [68, 18] on link "POS — MF Group" at bounding box center [56, 16] width 72 height 10
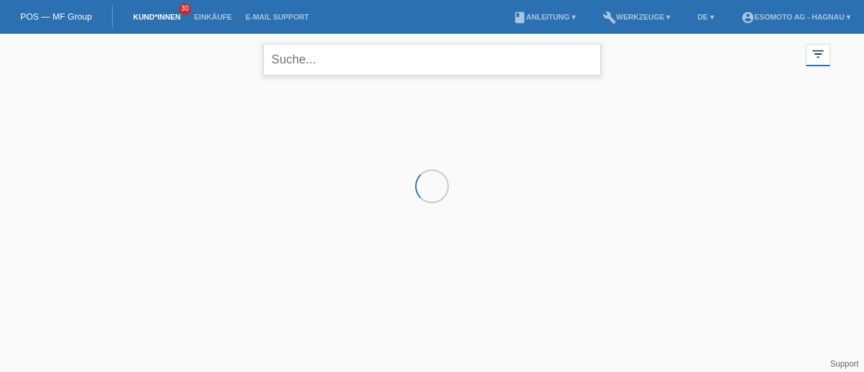
click at [298, 64] on input "text" at bounding box center [432, 60] width 338 height 32
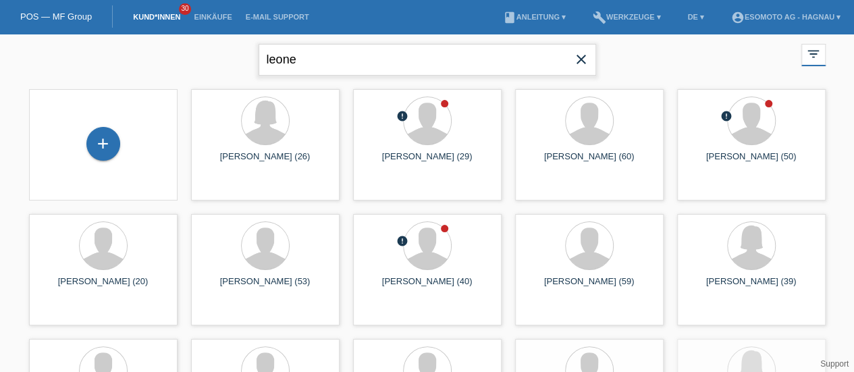
type input "leone"
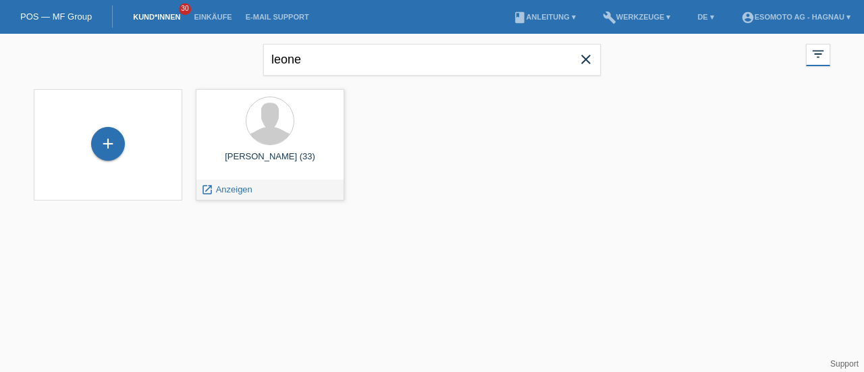
click at [261, 158] on div "[PERSON_NAME] (33)" at bounding box center [270, 162] width 127 height 22
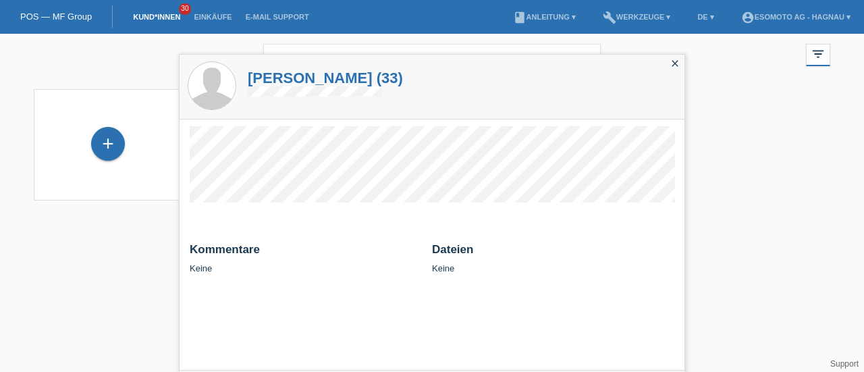
click at [308, 78] on h1 "[PERSON_NAME] (33)" at bounding box center [325, 78] width 155 height 17
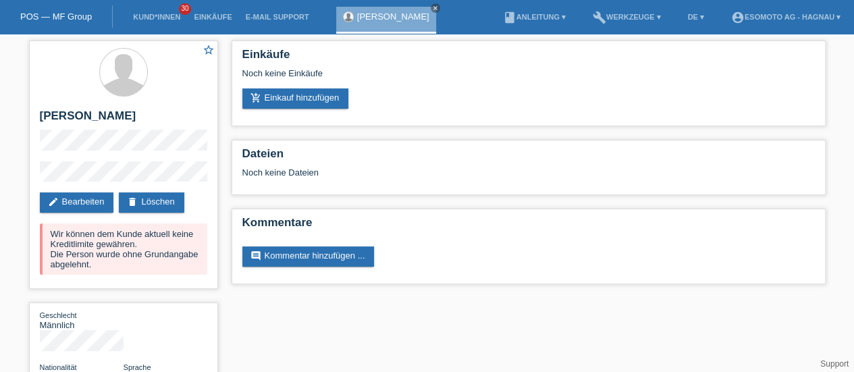
click at [280, 99] on link "add_shopping_cart Einkauf hinzufügen" at bounding box center [295, 98] width 107 height 20
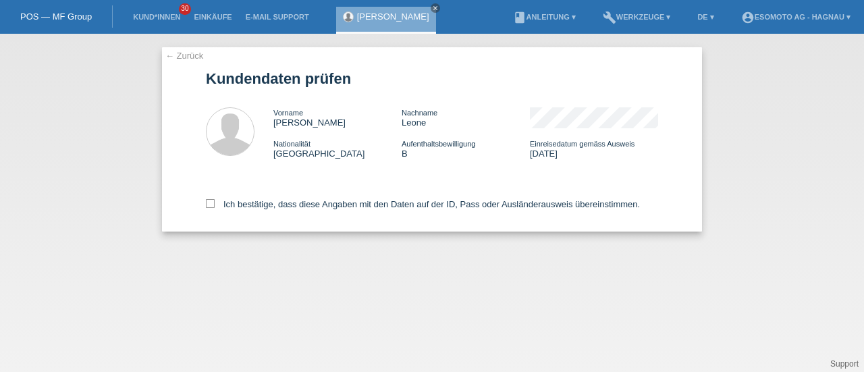
click at [210, 203] on icon at bounding box center [210, 203] width 9 height 9
click at [210, 203] on input "Ich bestätige, dass diese Angaben mit den Daten auf der ID, Pass oder Ausländer…" at bounding box center [210, 203] width 9 height 9
checkbox input "true"
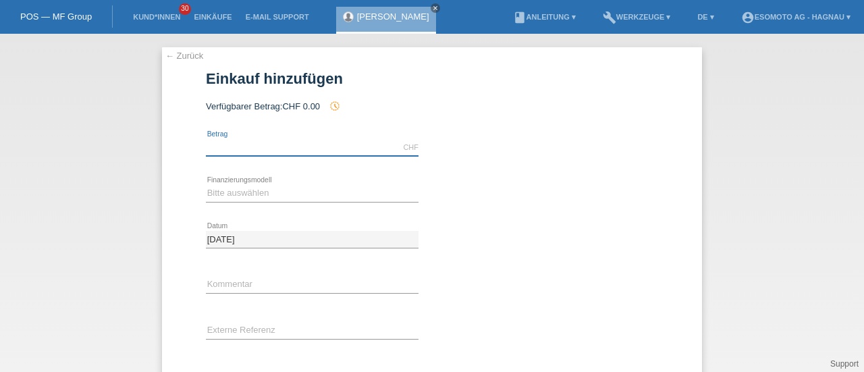
click at [254, 152] on input "text" at bounding box center [312, 147] width 213 height 17
type input "7600.00"
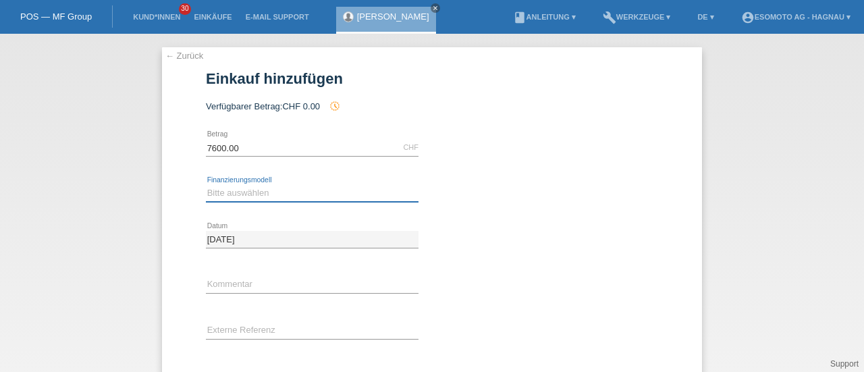
click at [238, 192] on select "Bitte auswählen Fixe Raten Kauf auf Rechnung mit Teilzahlungsoption" at bounding box center [312, 193] width 213 height 16
select select "69"
click at [206, 185] on select "Bitte auswählen Fixe Raten Kauf auf Rechnung mit Teilzahlungsoption" at bounding box center [312, 193] width 213 height 16
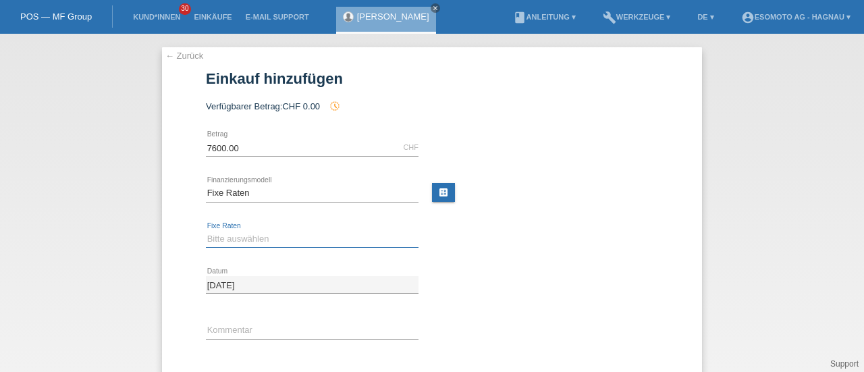
click at [226, 238] on select "Bitte auswählen 12 Raten 24 Raten 36 Raten 48 Raten" at bounding box center [312, 239] width 213 height 16
select select "140"
click at [206, 231] on select "Bitte auswählen 12 Raten 24 Raten 36 Raten 48 Raten" at bounding box center [312, 239] width 213 height 16
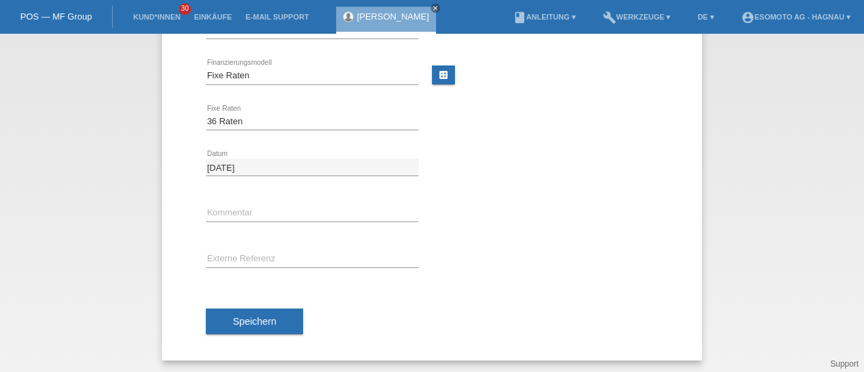
click at [238, 327] on button "Speichern" at bounding box center [254, 322] width 97 height 26
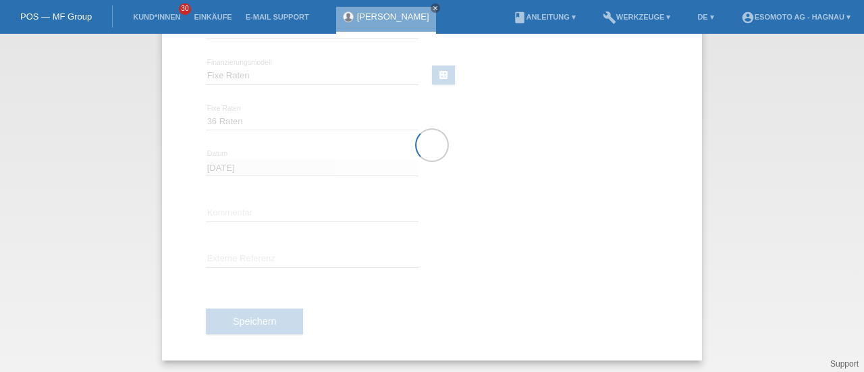
scroll to position [0, 0]
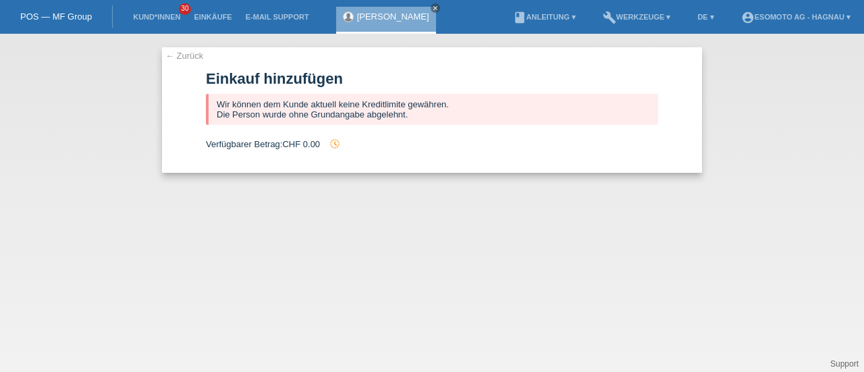
click at [186, 53] on link "← Zurück" at bounding box center [184, 56] width 38 height 10
